Goal: Transaction & Acquisition: Purchase product/service

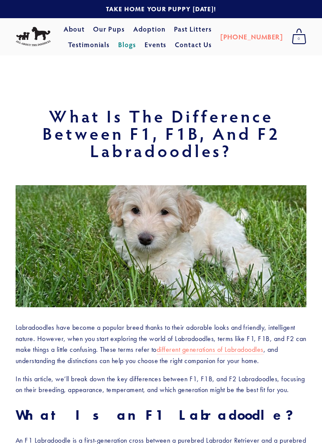
click at [125, 27] on link "Our Pups" at bounding box center [109, 29] width 32 height 16
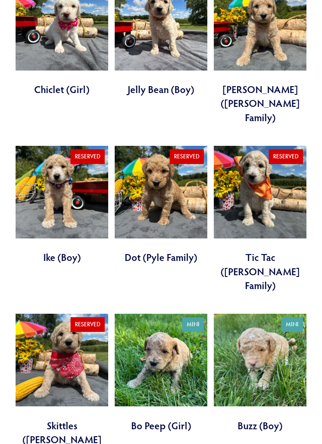
scroll to position [756, 0]
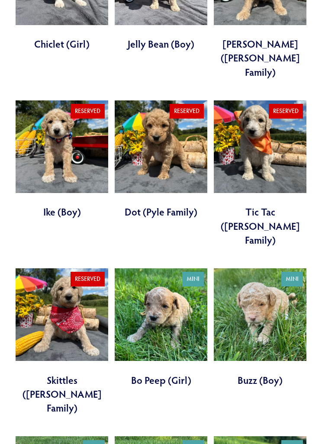
click at [150, 290] on link at bounding box center [161, 327] width 93 height 119
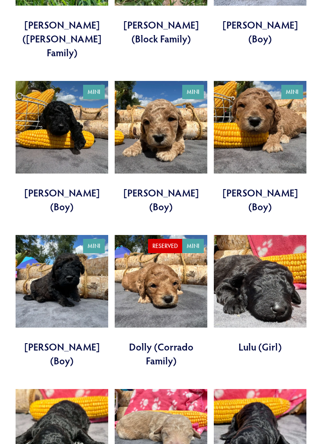
scroll to position [1497, 0]
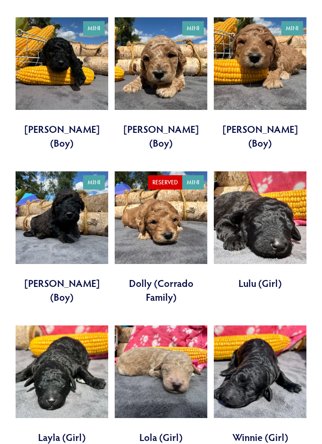
click at [154, 326] on link at bounding box center [161, 385] width 93 height 119
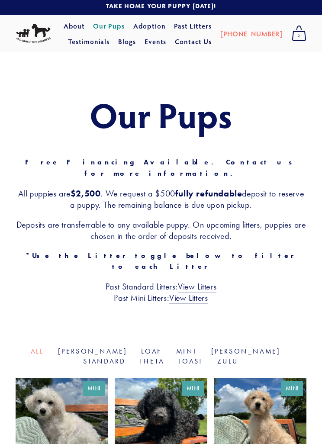
scroll to position [0, 0]
